Goal: Information Seeking & Learning: Learn about a topic

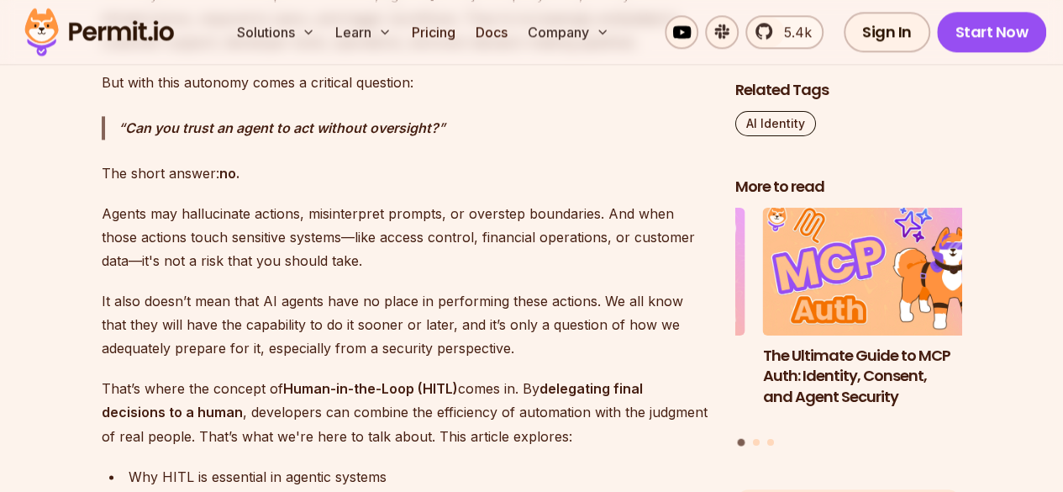
scroll to position [1092, 0]
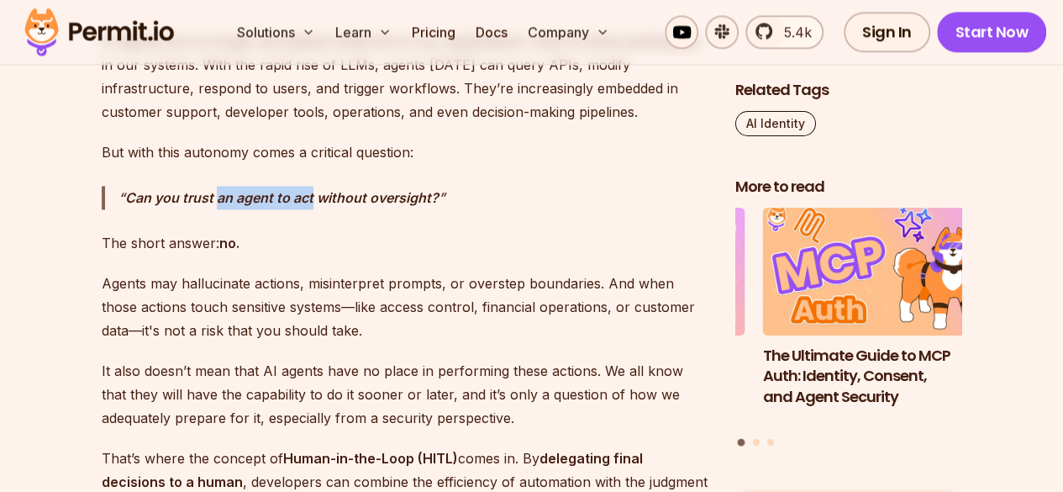
drag, startPoint x: 221, startPoint y: 198, endPoint x: 339, endPoint y: 198, distance: 118.5
click at [313, 198] on strong "Can you trust an agent to act without oversight?" at bounding box center [281, 197] width 313 height 17
drag, startPoint x: 380, startPoint y: 202, endPoint x: 427, endPoint y: 202, distance: 47.1
click at [423, 202] on strong "Can you trust an agent to act without oversight?" at bounding box center [281, 197] width 313 height 17
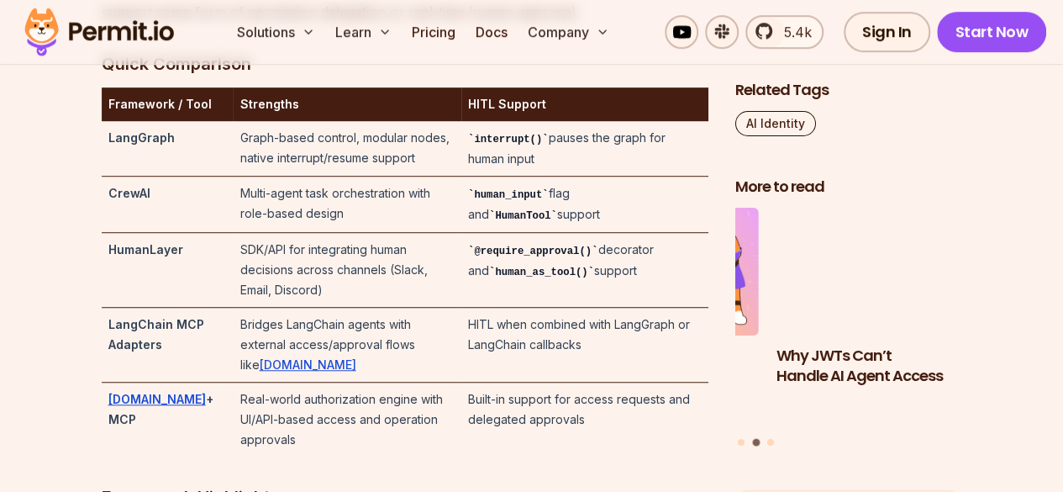
scroll to position [3697, 0]
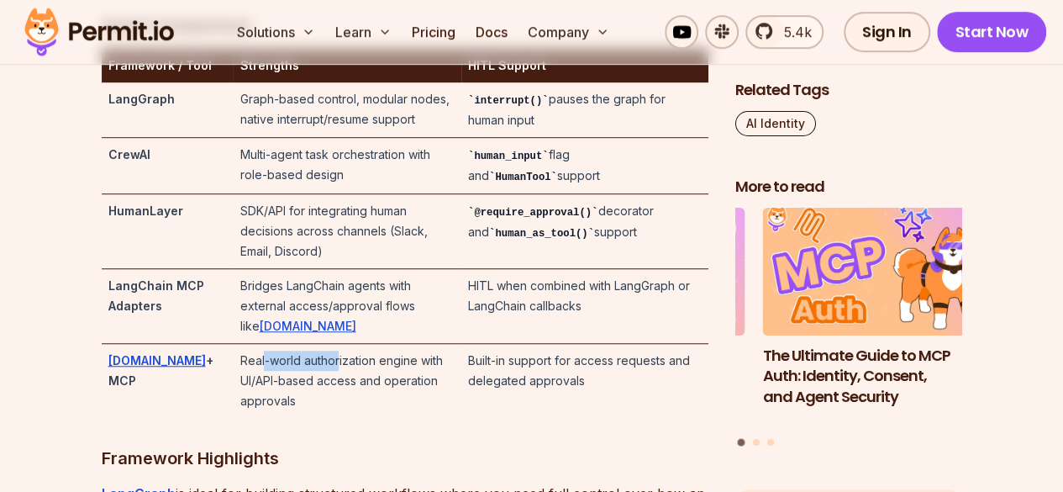
drag, startPoint x: 269, startPoint y: 357, endPoint x: 339, endPoint y: 356, distance: 70.6
click at [338, 356] on td "Real-world authorization engine with UI/API-based access and operation approvals" at bounding box center [347, 381] width 228 height 75
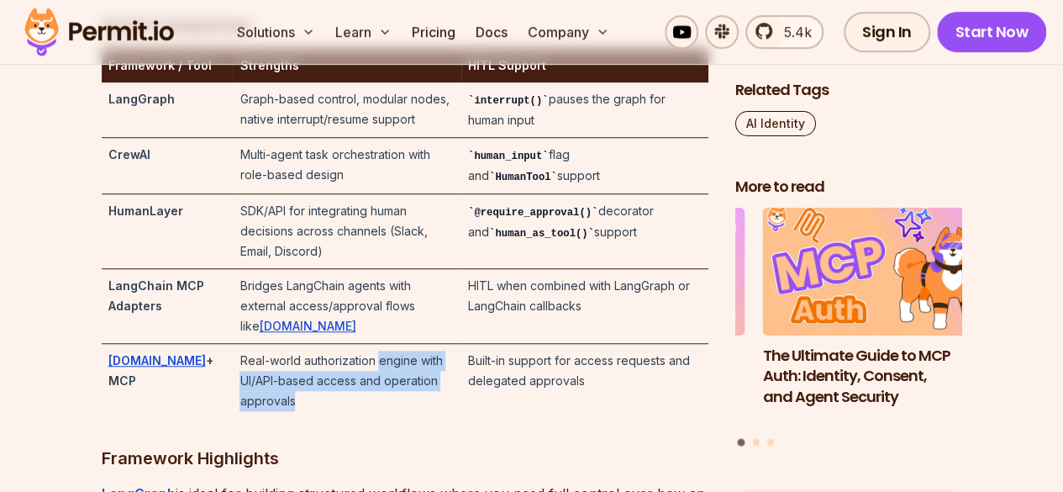
click at [460, 377] on td "Real-world authorization engine with UI/API-based access and operation approvals" at bounding box center [347, 381] width 228 height 75
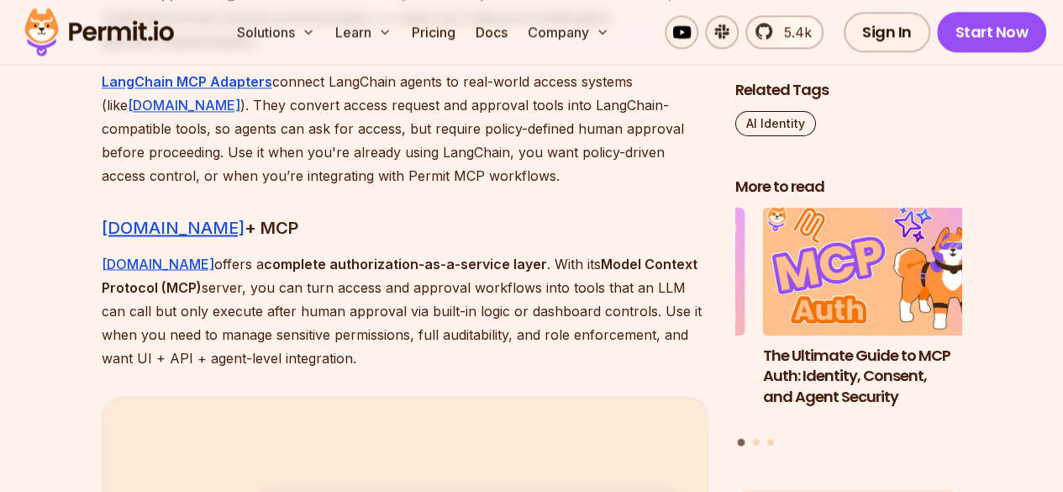
scroll to position [4453, 0]
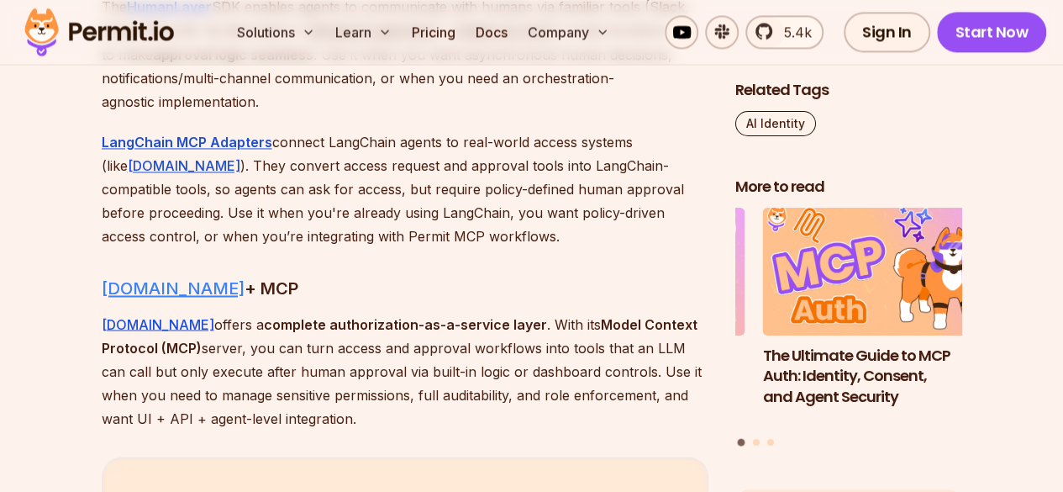
click at [145, 278] on link "Permit.io" at bounding box center [173, 288] width 143 height 20
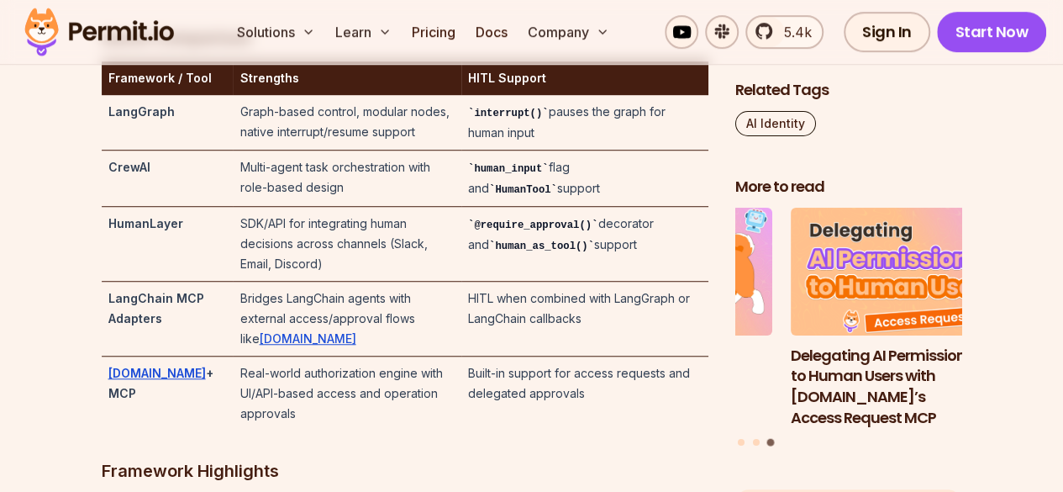
scroll to position [3781, 0]
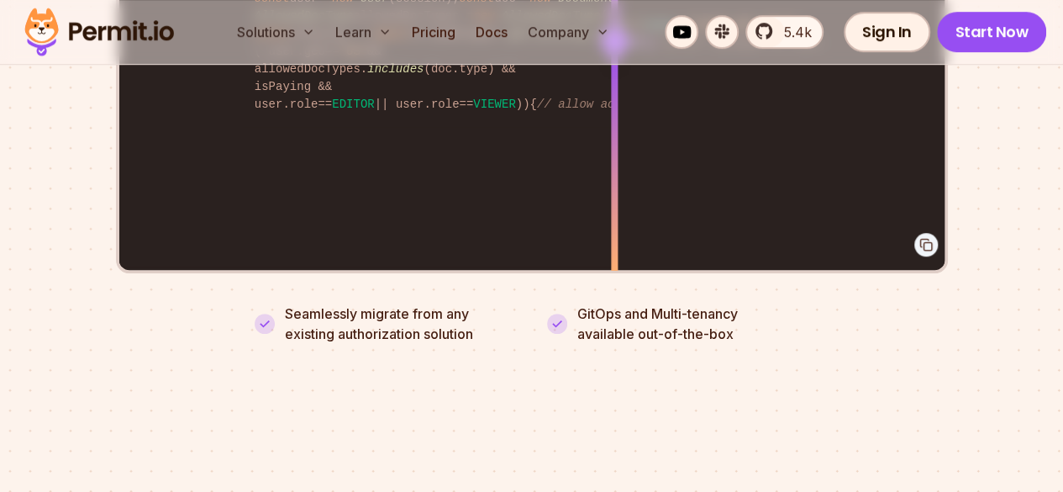
scroll to position [3361, 0]
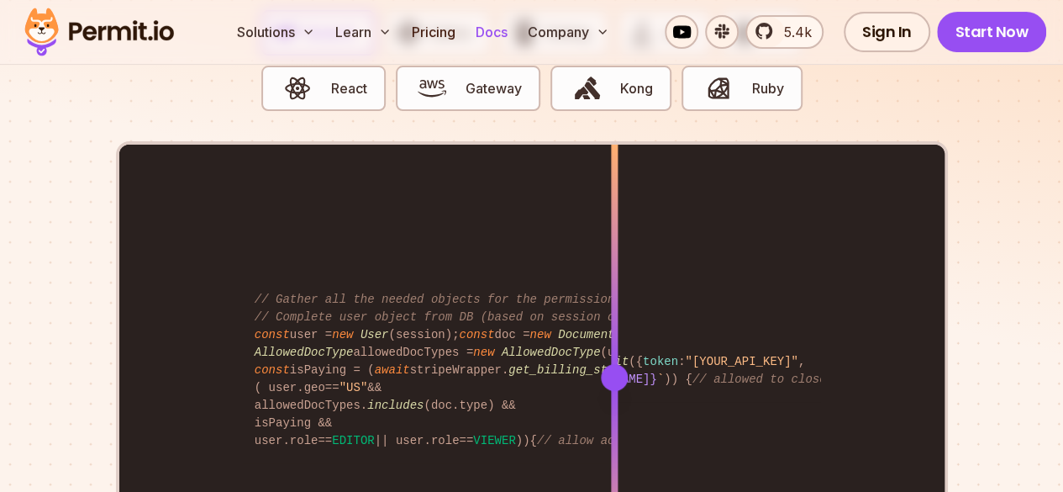
click at [491, 33] on link "Docs" at bounding box center [491, 32] width 45 height 34
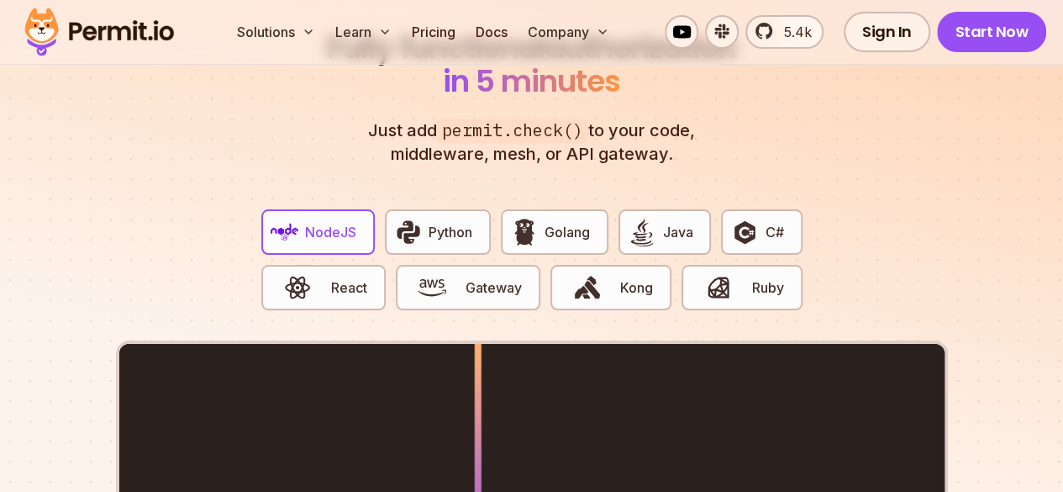
scroll to position [2941, 0]
